Goal: Task Accomplishment & Management: Manage account settings

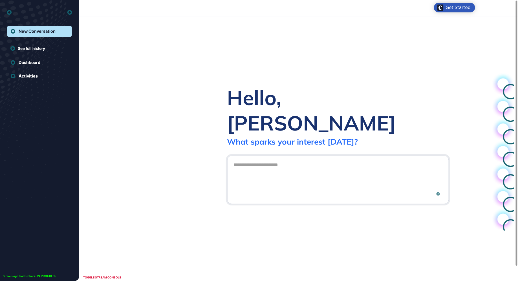
scroll to position [0, 0]
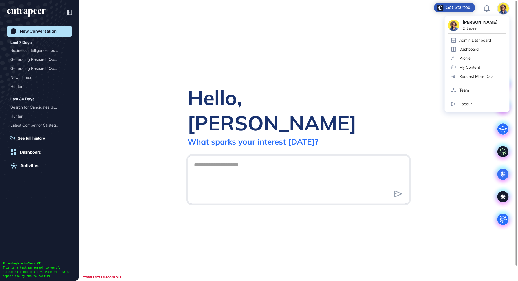
click at [503, 16] on div "Sara Holyavkin Entrapeer Admin Dashboard Dashboard Profile My Content Request M…" at bounding box center [476, 64] width 65 height 96
click at [477, 38] on div "Admin Dashboard" at bounding box center [475, 40] width 32 height 5
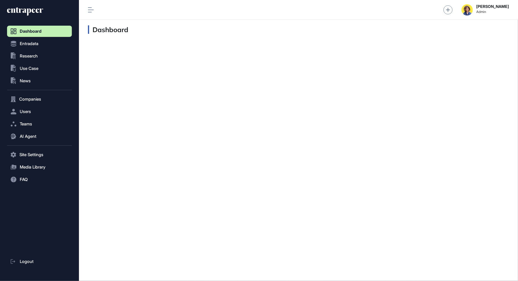
scroll to position [0, 0]
click at [30, 57] on span "Research" at bounding box center [29, 56] width 18 height 5
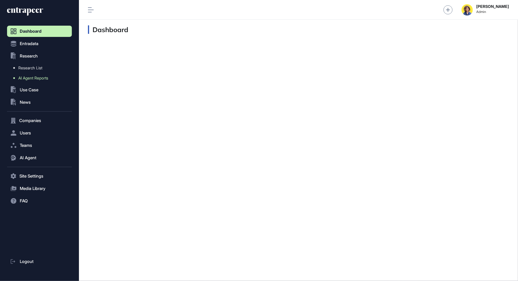
click at [34, 79] on span "AI Agent Reports" at bounding box center [33, 78] width 30 height 5
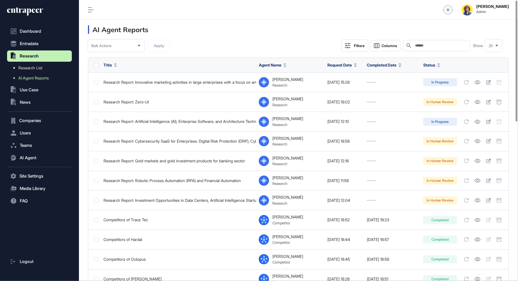
click at [436, 43] on div "Search" at bounding box center [437, 45] width 68 height 11
click at [362, 45] on div "Filters" at bounding box center [359, 45] width 11 height 5
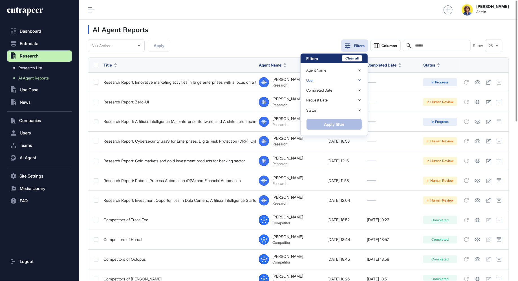
click at [325, 81] on div "User" at bounding box center [334, 80] width 56 height 10
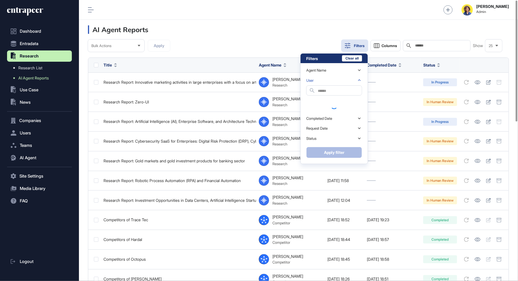
click at [322, 90] on input "text" at bounding box center [340, 91] width 44 height 8
type input "*******"
click at [327, 100] on div "Hillary Lyons" at bounding box center [334, 102] width 56 height 8
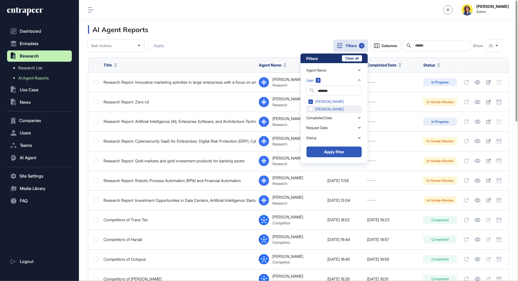
click at [327, 107] on div "Hillary Lyons" at bounding box center [334, 109] width 56 height 8
click at [342, 146] on div "Agent Name User 2 Search ******* Hillary Lyons Hillary Lyons Completed Date Req…" at bounding box center [334, 104] width 56 height 83
click at [341, 149] on button "Apply filter" at bounding box center [334, 151] width 56 height 11
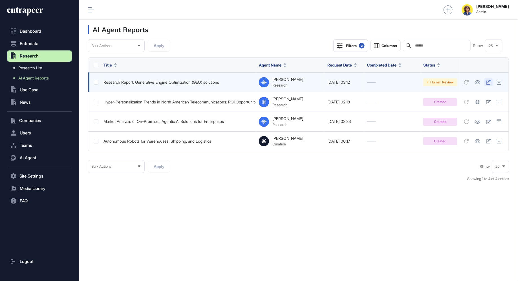
click at [488, 81] on icon at bounding box center [488, 82] width 5 height 5
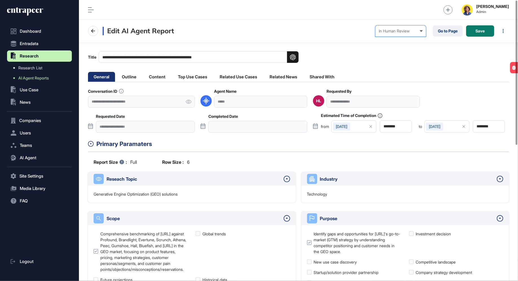
click at [415, 32] on div "In Human Review" at bounding box center [400, 31] width 44 height 5
click at [404, 33] on div "In Human Review" at bounding box center [400, 31] width 44 height 5
click at [0, 0] on div "Completed" at bounding box center [0, 0] width 0 height 0
click at [481, 30] on span "Save" at bounding box center [479, 31] width 9 height 4
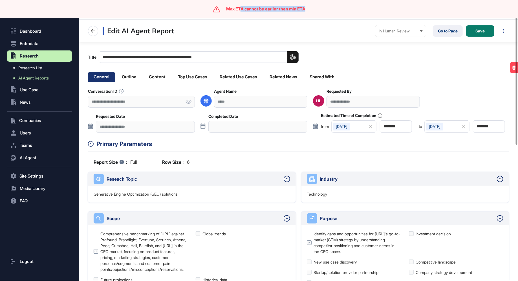
drag, startPoint x: 240, startPoint y: 8, endPoint x: 324, endPoint y: 8, distance: 84.2
click at [324, 8] on div "Max ETA cannot be earlier then min ETA" at bounding box center [259, 9] width 518 height 18
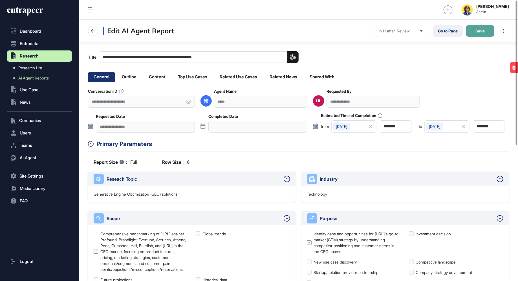
click at [485, 28] on button "Save" at bounding box center [480, 30] width 28 height 11
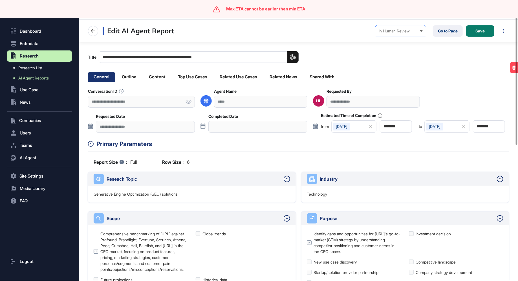
click at [395, 33] on div "In Human Review Created In Outline Review In Progress Completed In Human Review…" at bounding box center [400, 30] width 51 height 11
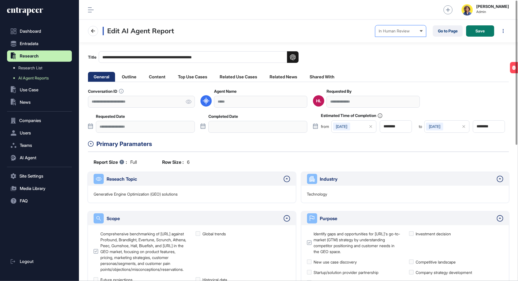
click at [0, 0] on div "Completed" at bounding box center [0, 0] width 0 height 0
click at [481, 30] on span "Save" at bounding box center [479, 31] width 9 height 4
click at [408, 139] on div "Primary Paramaters" at bounding box center [302, 143] width 412 height 9
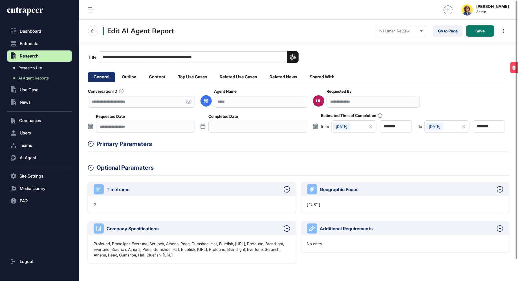
click at [412, 134] on div "**********" at bounding box center [298, 176] width 421 height 174
click at [464, 125] on icon at bounding box center [463, 126] width 3 height 3
click at [448, 126] on div "Select" at bounding box center [446, 126] width 45 height 12
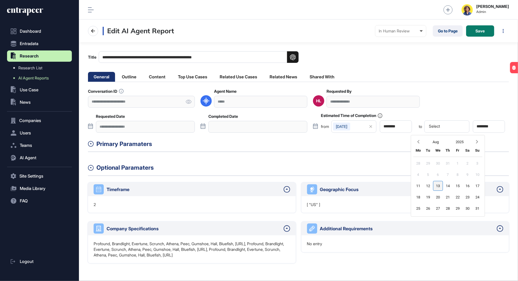
click at [439, 185] on div "13" at bounding box center [438, 186] width 10 height 10
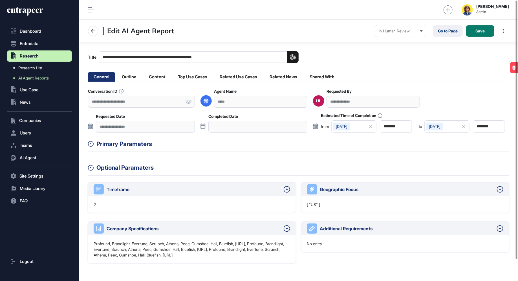
click at [488, 106] on div "**********" at bounding box center [298, 111] width 421 height 44
click at [409, 30] on div "In Human Review" at bounding box center [400, 31] width 44 height 5
click at [0, 0] on div "Completed" at bounding box center [0, 0] width 0 height 0
click at [482, 26] on button "Save" at bounding box center [480, 30] width 28 height 11
click at [454, 31] on link "Go to Page" at bounding box center [447, 30] width 30 height 11
